Goal: Transaction & Acquisition: Purchase product/service

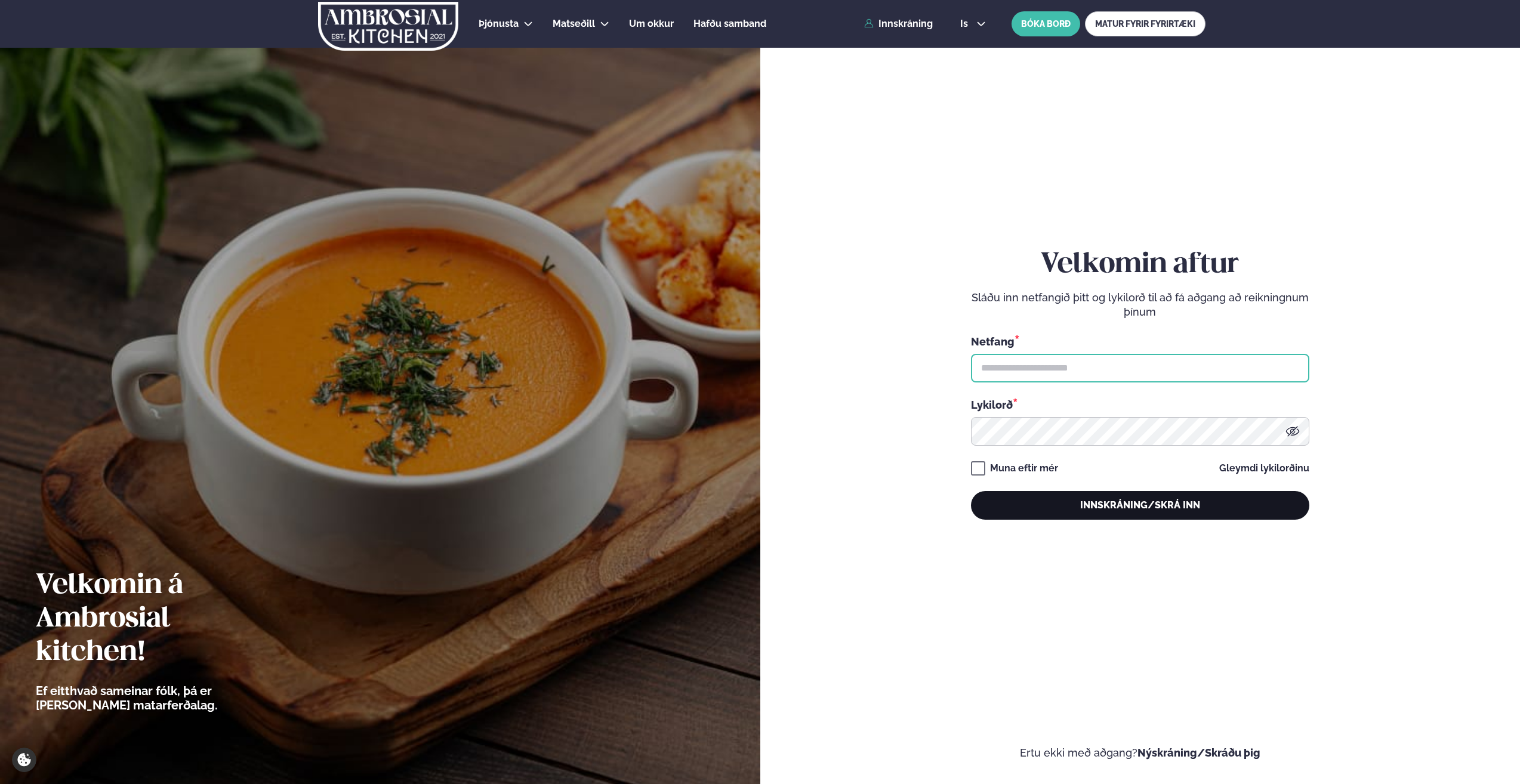
type input "**********"
click at [1116, 498] on button "Innskráning/Skrá inn" at bounding box center [1140, 505] width 339 height 29
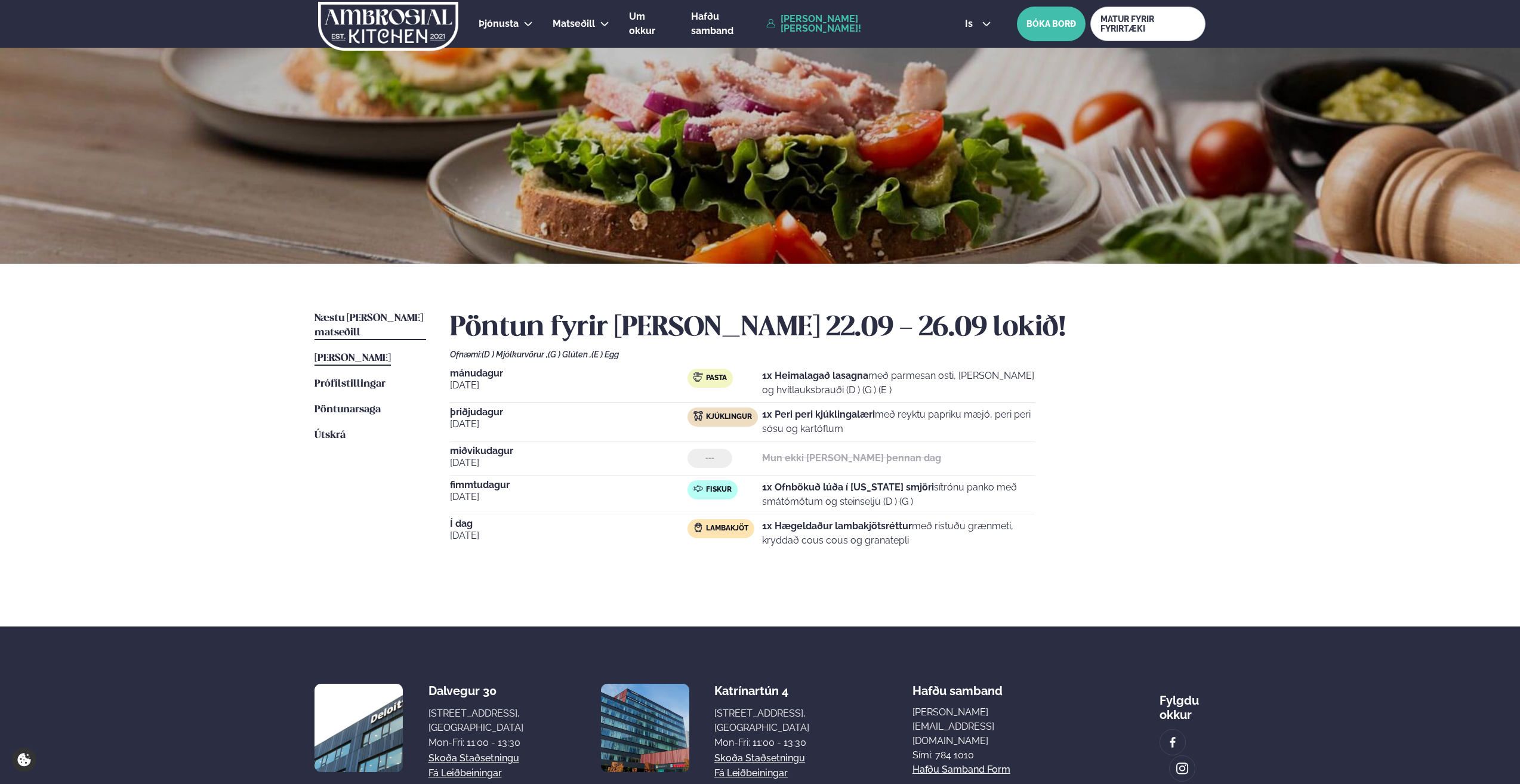
click at [370, 320] on span "Næstu [PERSON_NAME] matseðill" at bounding box center [369, 325] width 108 height 24
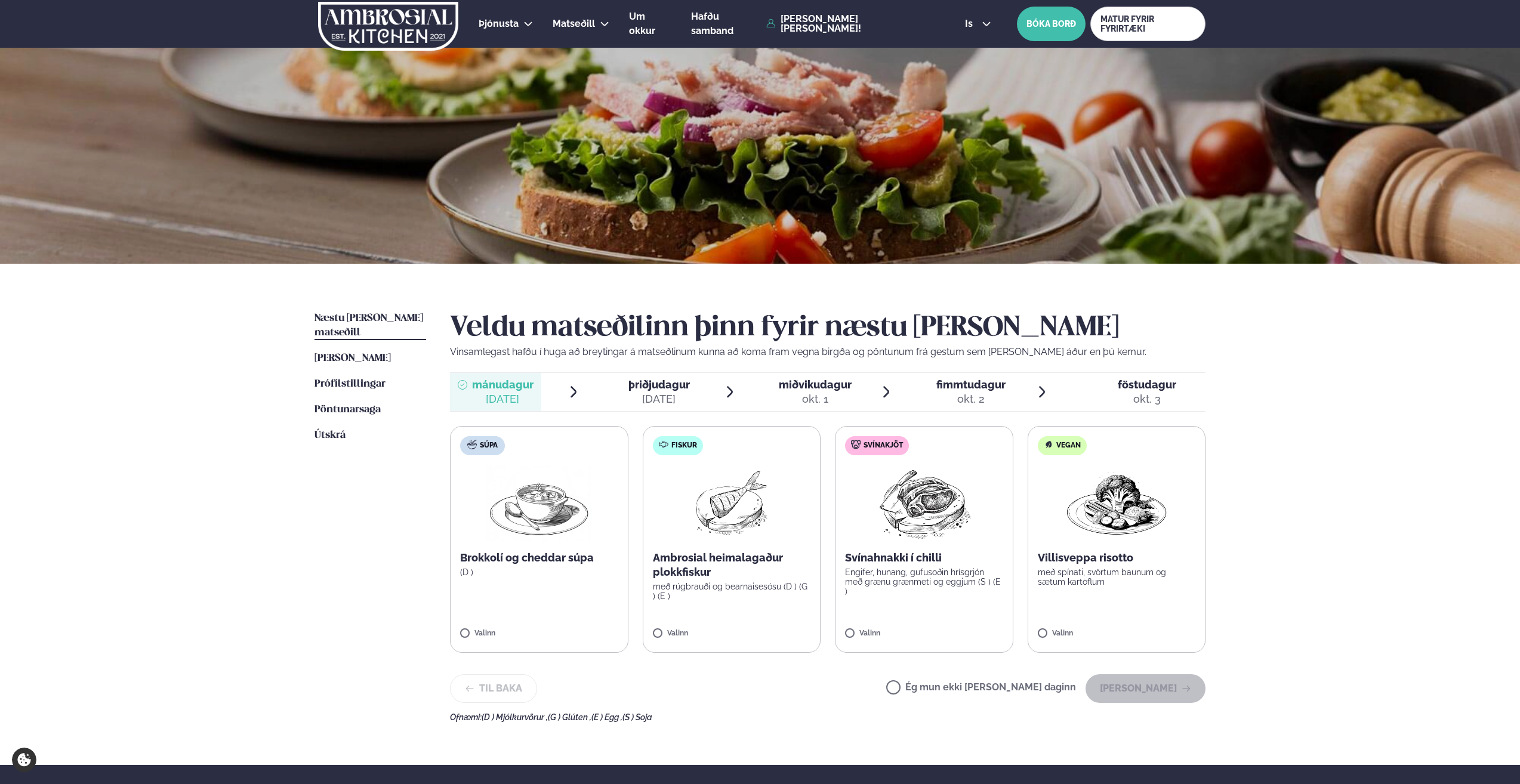
click at [742, 520] on img at bounding box center [732, 503] width 77 height 76
click at [1158, 697] on button "[PERSON_NAME]" at bounding box center [1146, 688] width 120 height 29
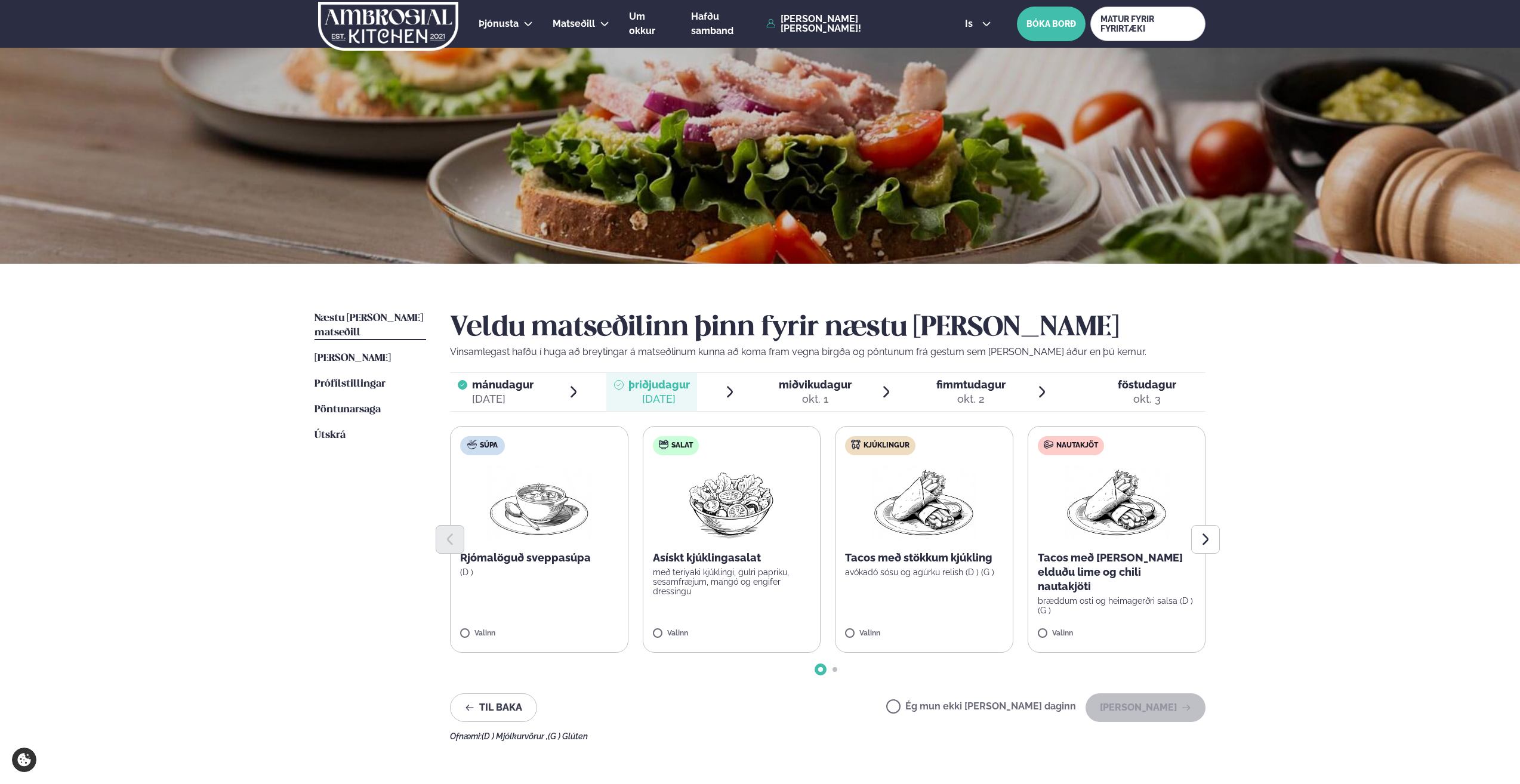
click at [930, 534] on div at bounding box center [828, 539] width 756 height 29
click at [915, 568] on p "avókadó sósu og agúrku relish (D ) (G )" at bounding box center [924, 572] width 158 height 10
click at [1129, 706] on button "[PERSON_NAME]" at bounding box center [1146, 708] width 120 height 29
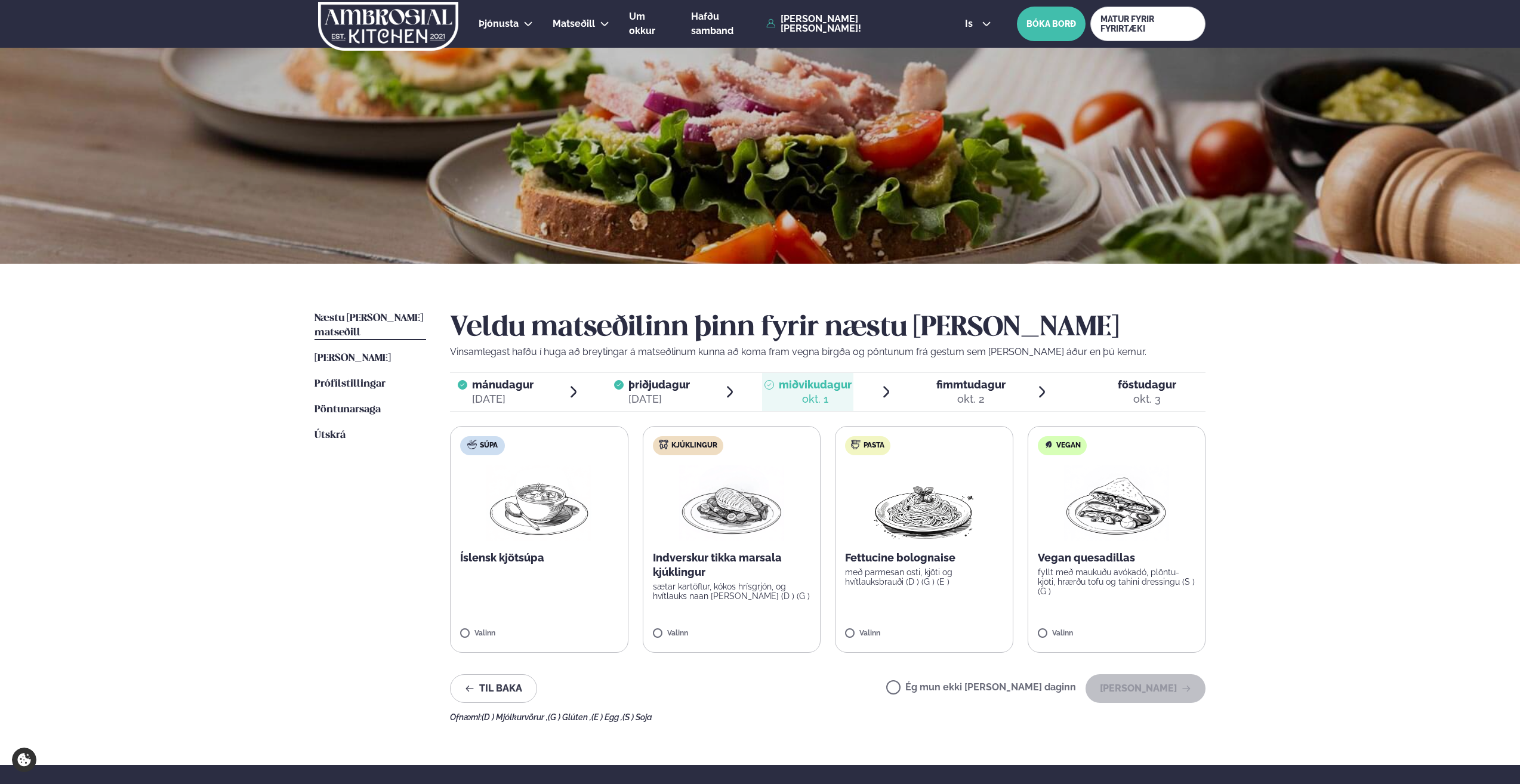
click at [933, 686] on label "Ég mun ekki [PERSON_NAME] daginn" at bounding box center [981, 689] width 190 height 13
click at [1149, 690] on button "[PERSON_NAME]" at bounding box center [1146, 688] width 120 height 29
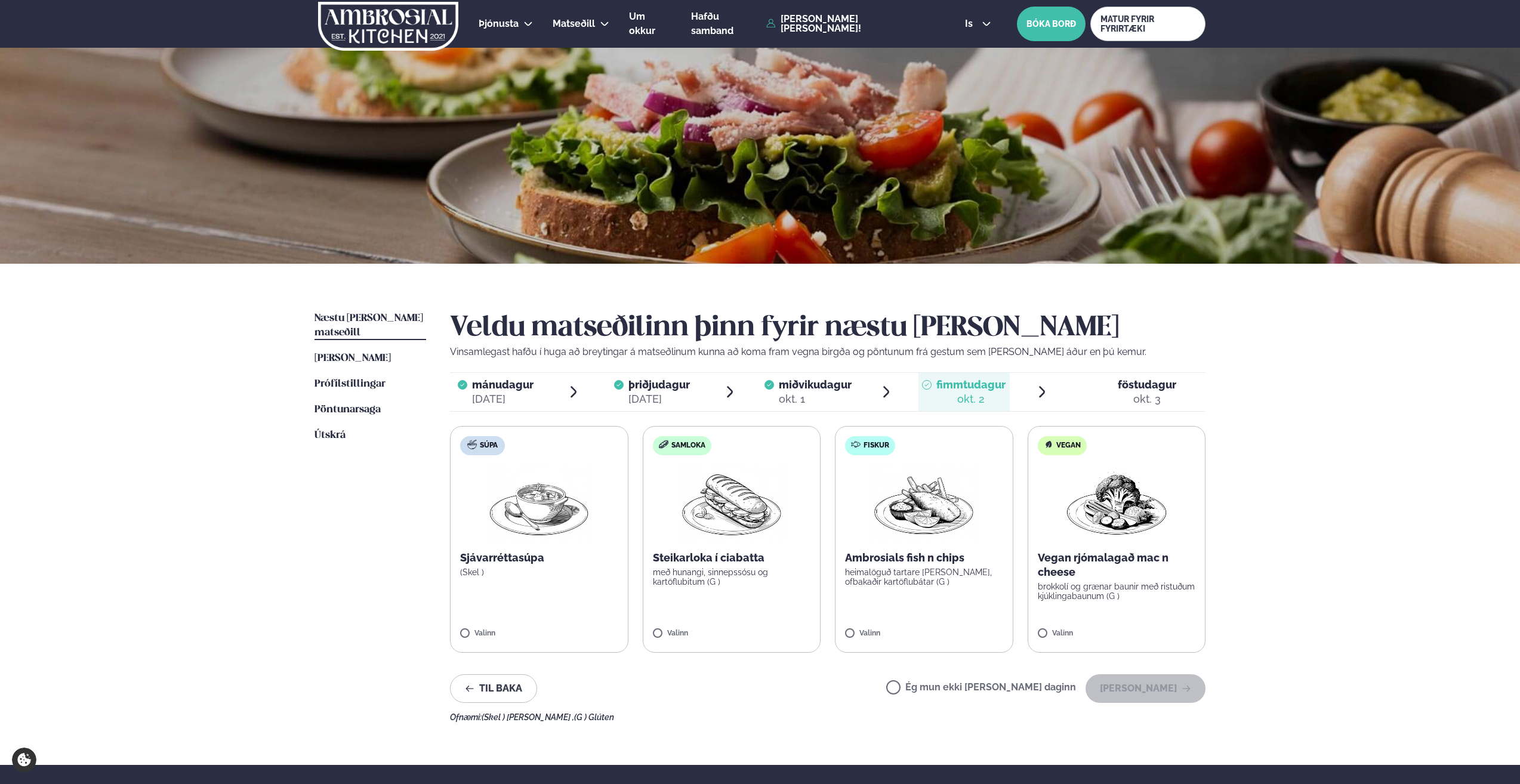
click at [921, 523] on img at bounding box center [924, 503] width 105 height 76
click at [1146, 695] on button "[PERSON_NAME]" at bounding box center [1146, 688] width 120 height 29
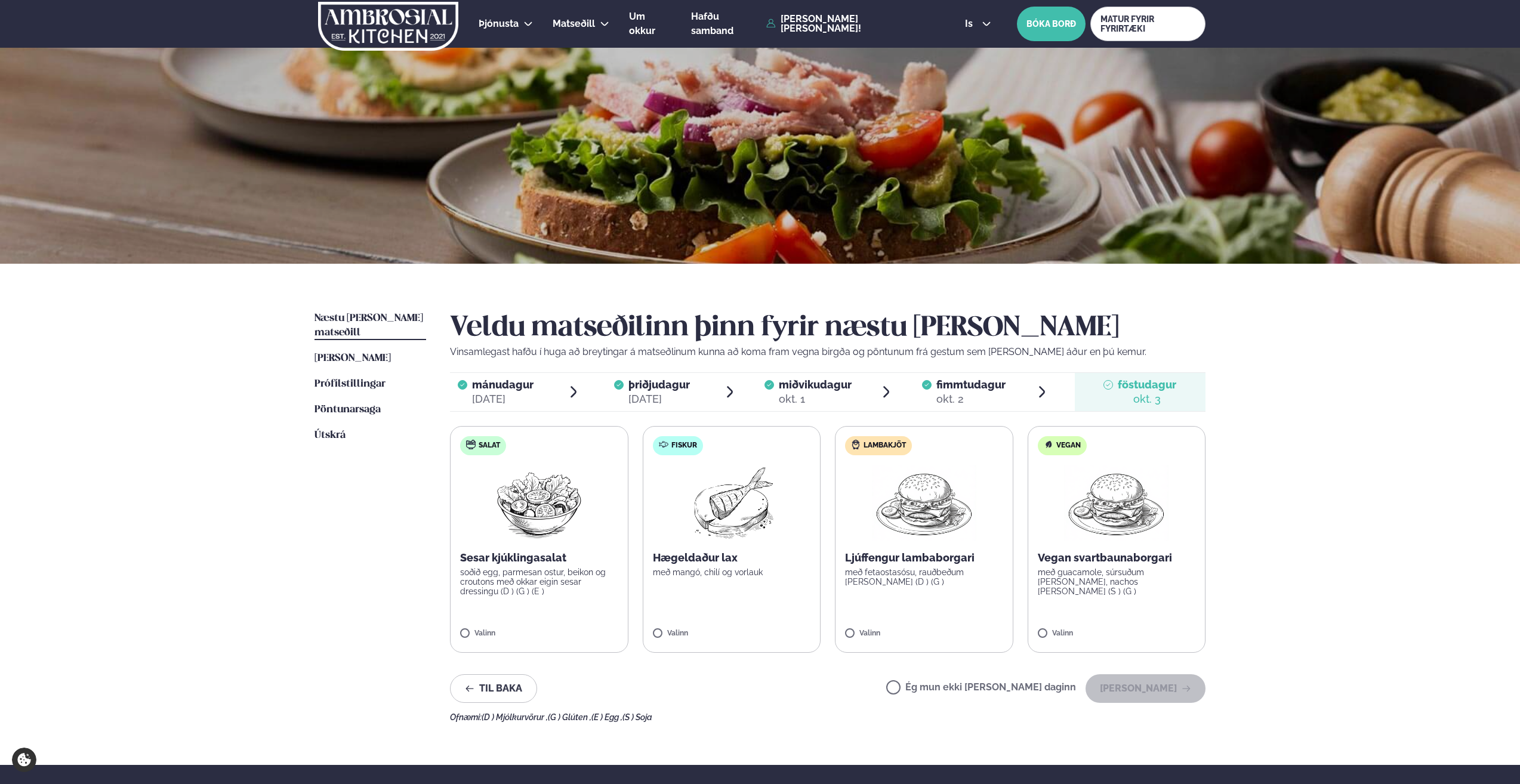
click at [930, 528] on img at bounding box center [924, 503] width 106 height 76
click at [1137, 686] on button "[PERSON_NAME]" at bounding box center [1146, 688] width 120 height 29
